Goal: Navigation & Orientation: Find specific page/section

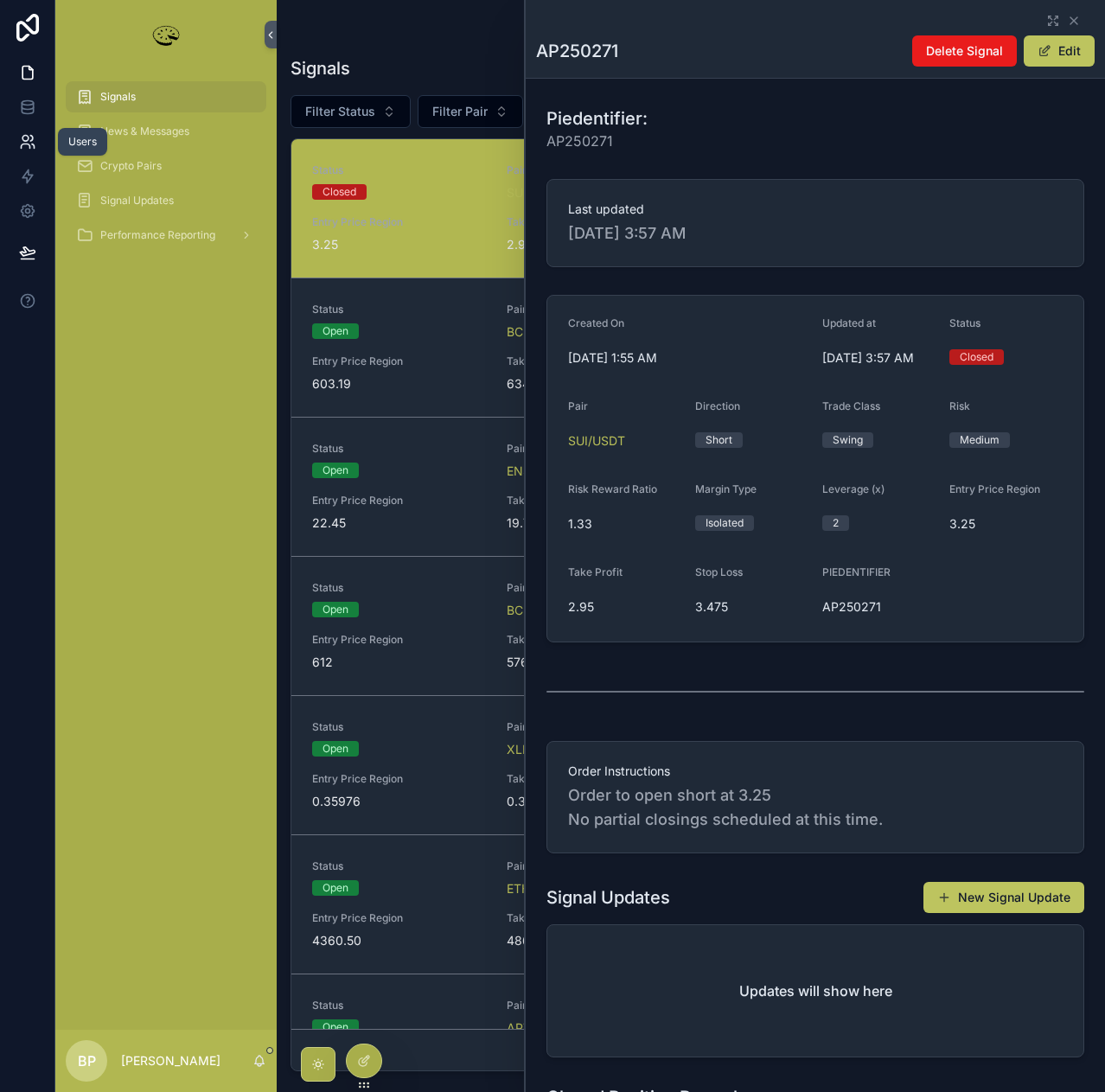
click at [28, 146] on icon at bounding box center [27, 141] width 17 height 17
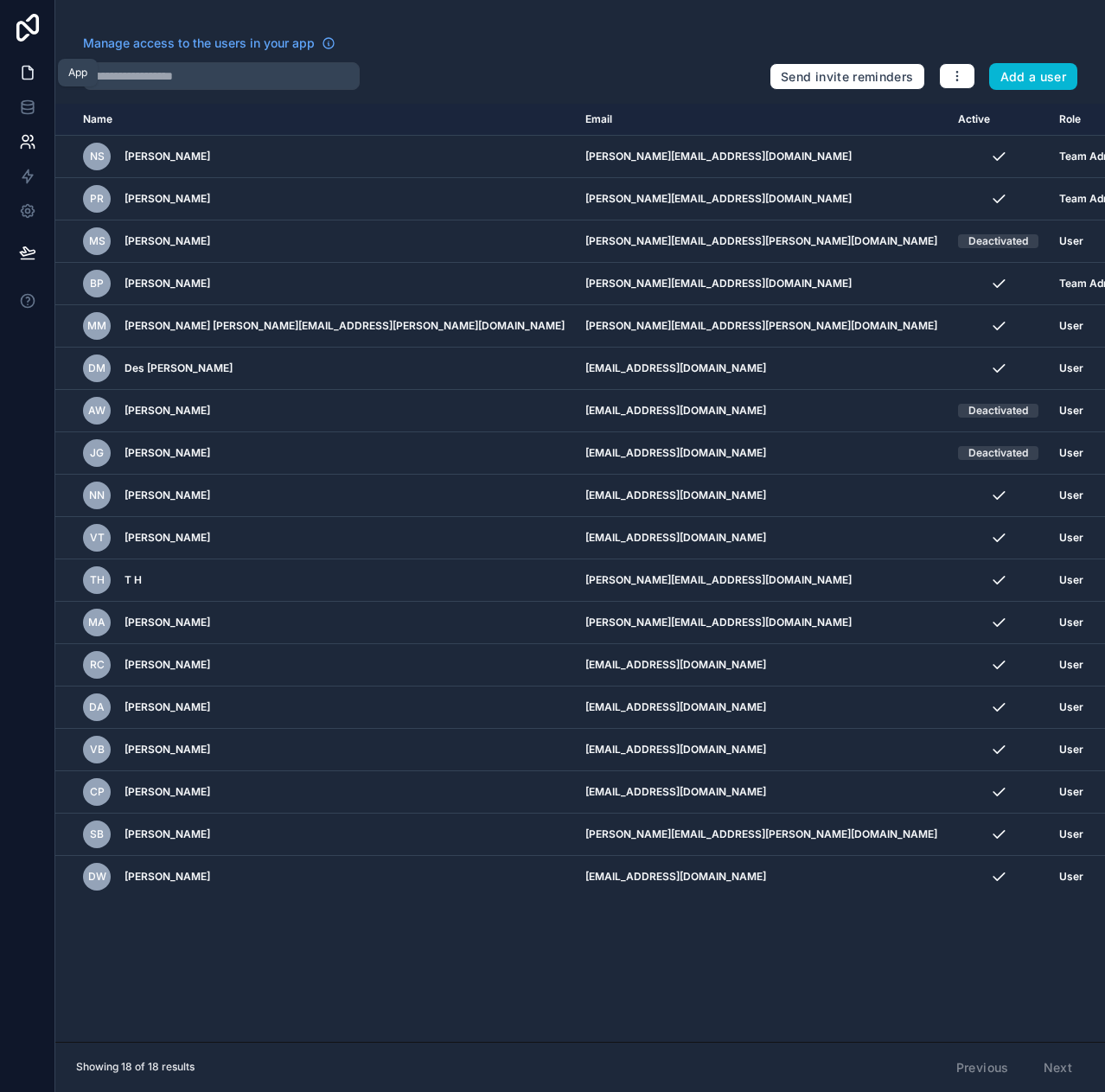
click at [26, 81] on icon at bounding box center [27, 72] width 17 height 17
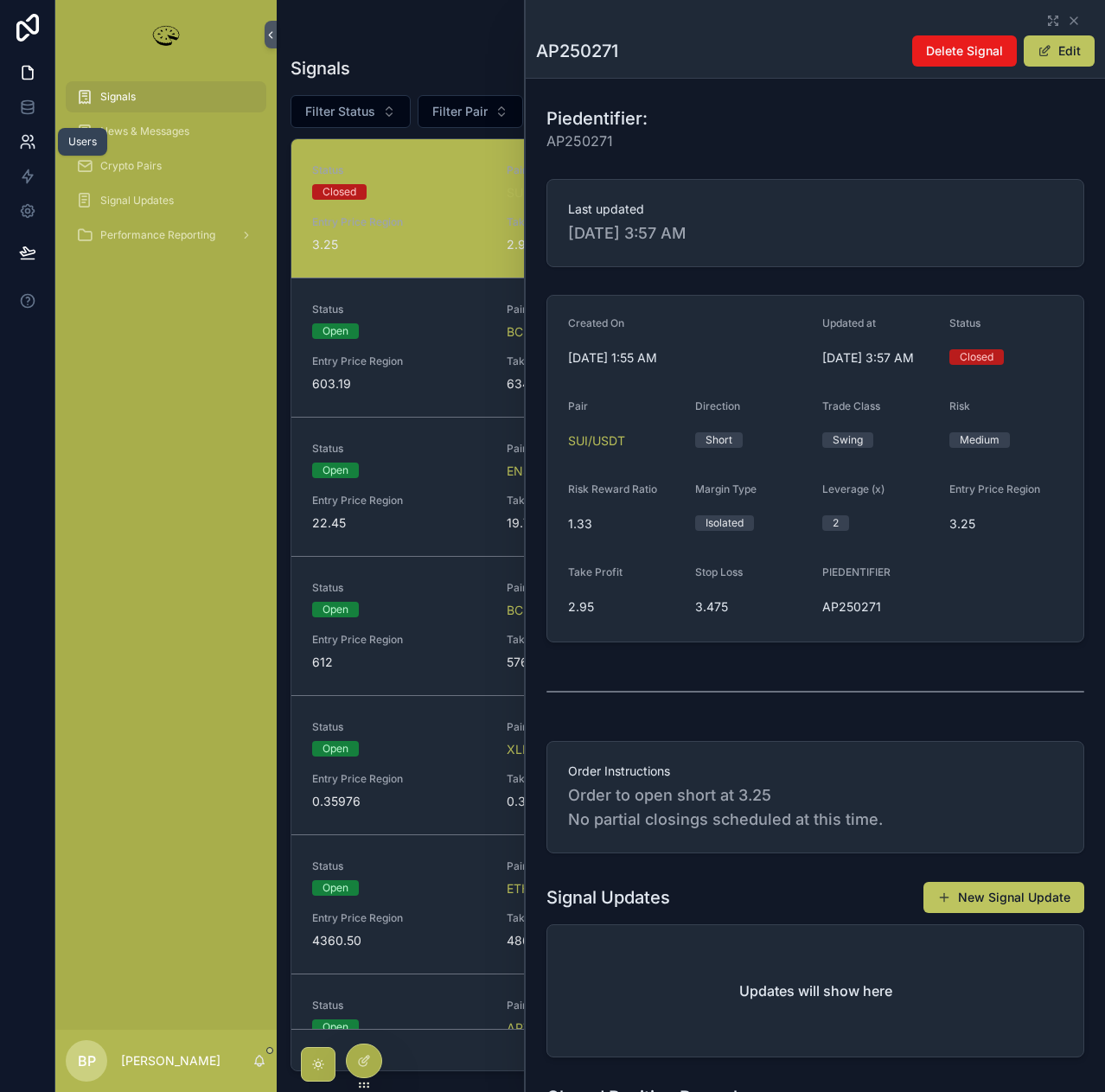
click at [31, 142] on icon at bounding box center [27, 141] width 17 height 17
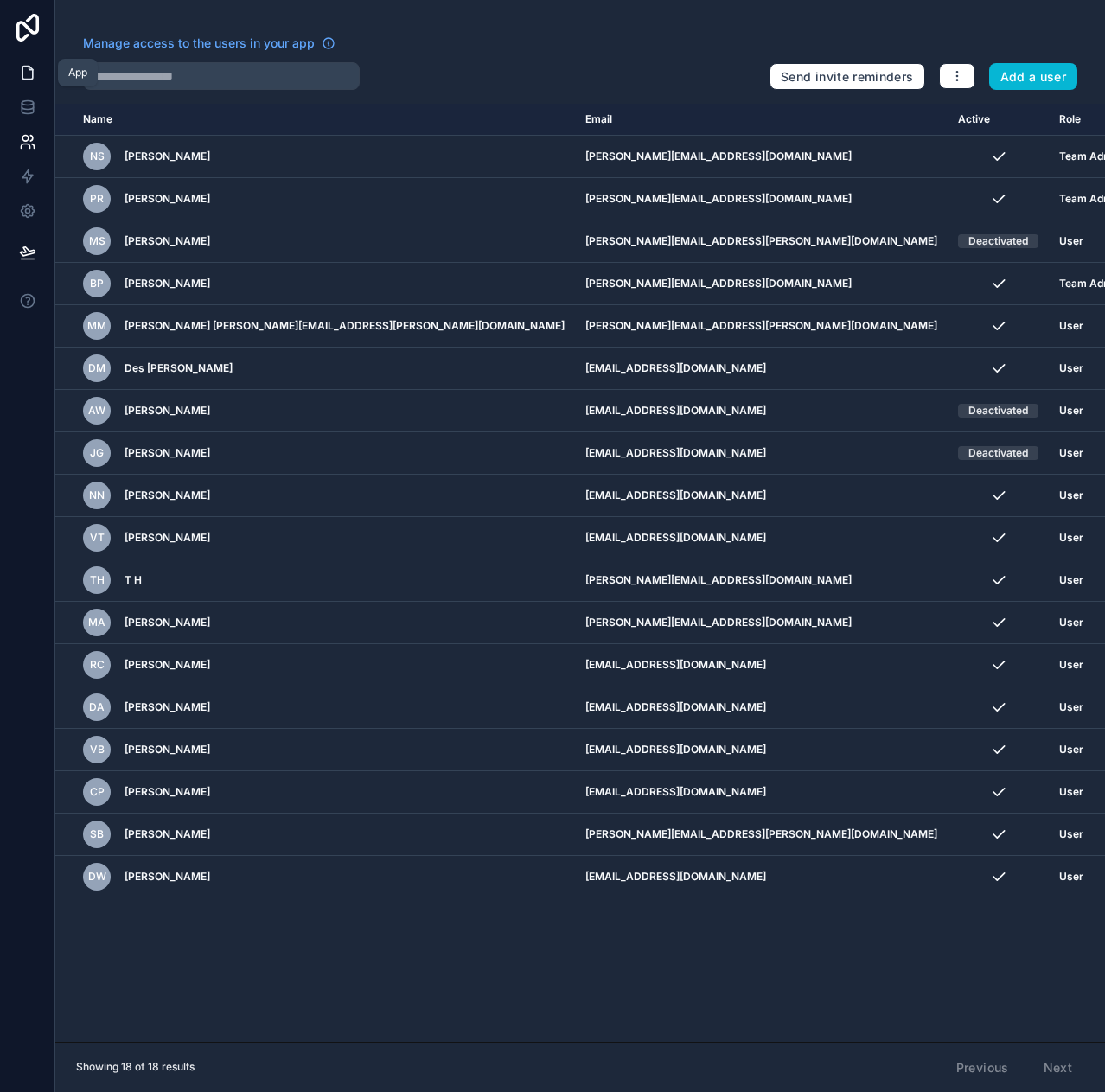
click at [28, 79] on icon at bounding box center [27, 73] width 10 height 13
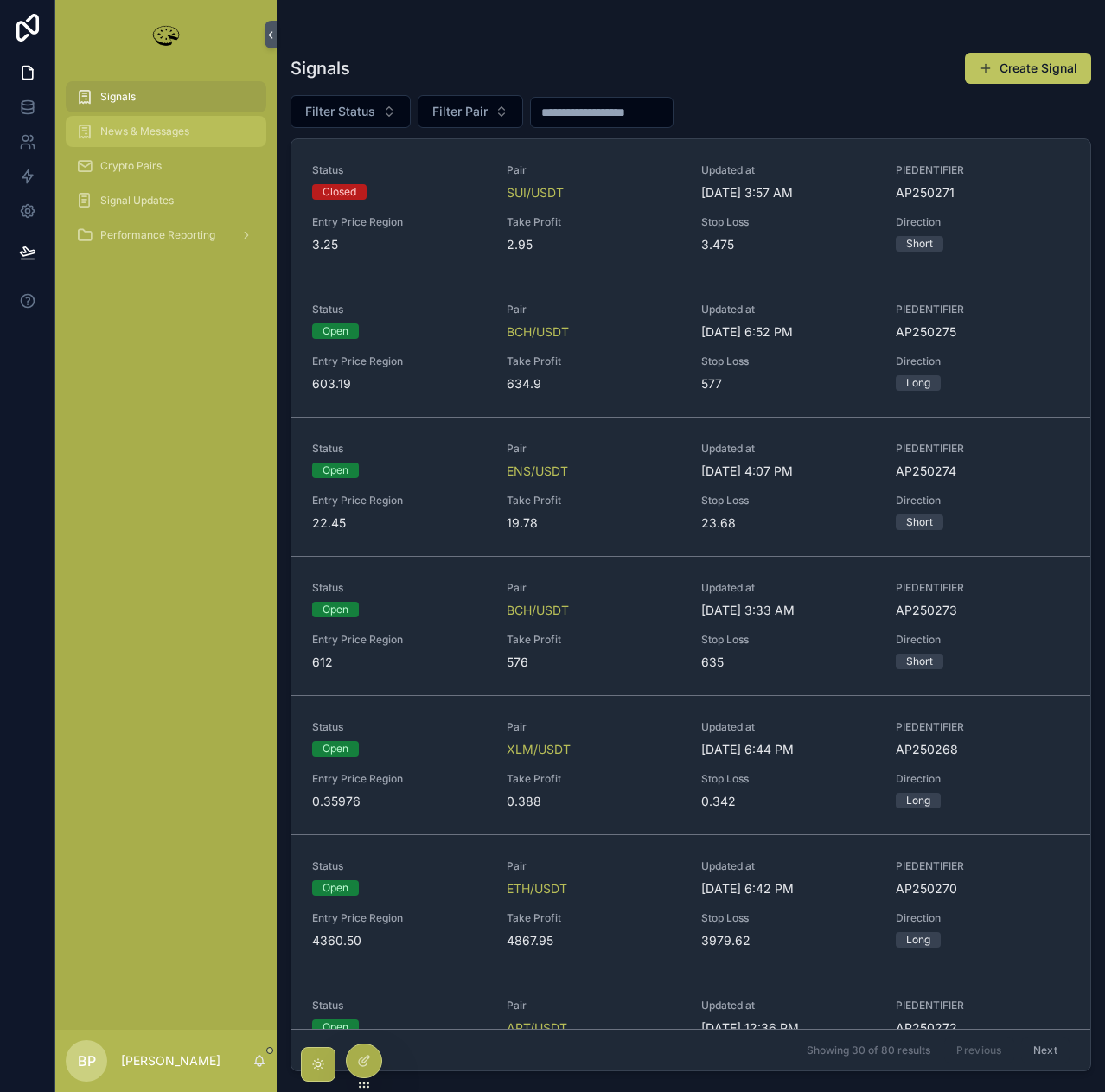
click at [117, 128] on span "News & Messages" at bounding box center [145, 131] width 89 height 14
